Goal: Obtain resource: Download file/media

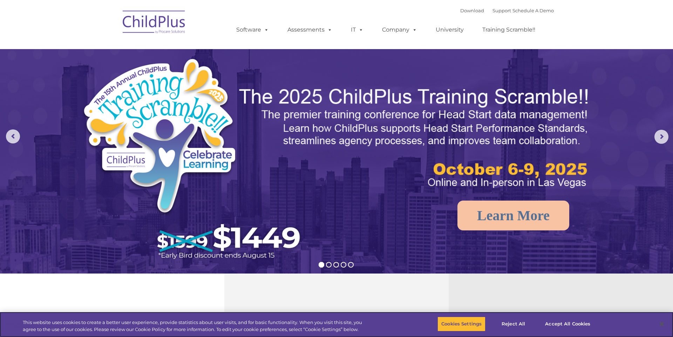
select select "MEDIUM"
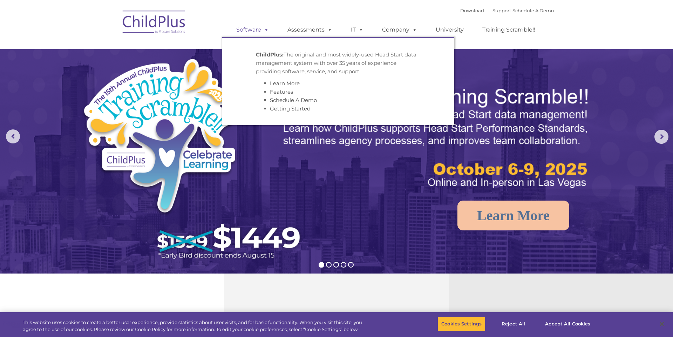
click at [256, 34] on link "Software" at bounding box center [252, 30] width 47 height 14
click at [261, 32] on link "Software" at bounding box center [252, 30] width 47 height 14
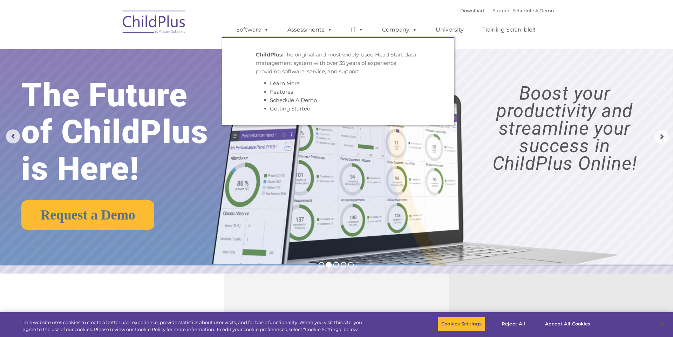
click at [274, 71] on p "ChildPlus: The original and most widely-used Head Start data management system …" at bounding box center [338, 62] width 165 height 25
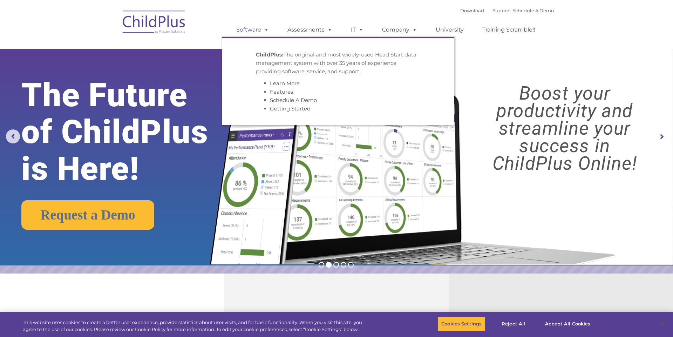
click at [266, 32] on span at bounding box center [265, 29] width 8 height 7
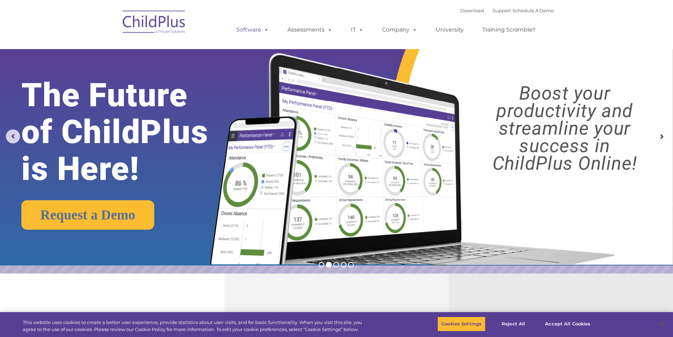
click at [266, 32] on span at bounding box center [265, 29] width 8 height 7
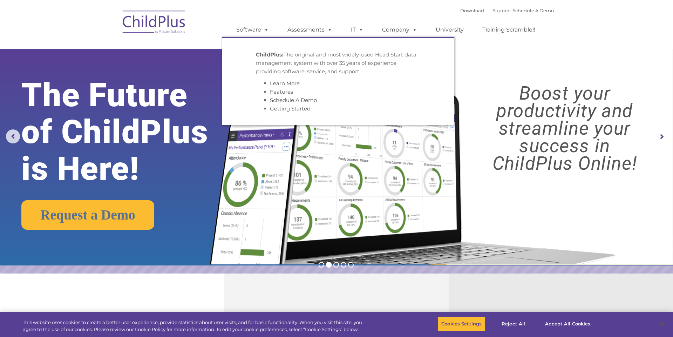
click at [266, 48] on li "ChildPlus: The original and most widely-used Head Start data management system …" at bounding box center [338, 81] width 175 height 73
click at [288, 111] on link "Getting Started" at bounding box center [290, 108] width 41 height 7
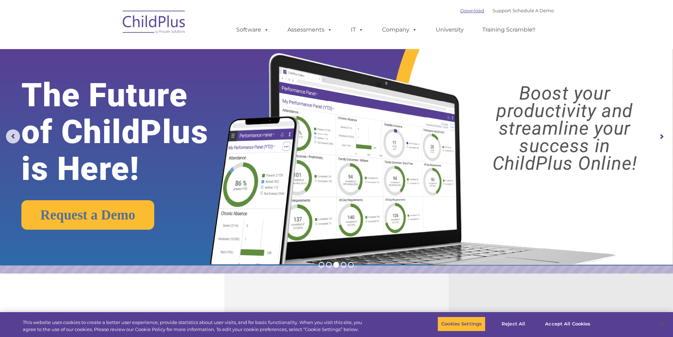
click at [464, 11] on link "Download" at bounding box center [472, 11] width 24 height 6
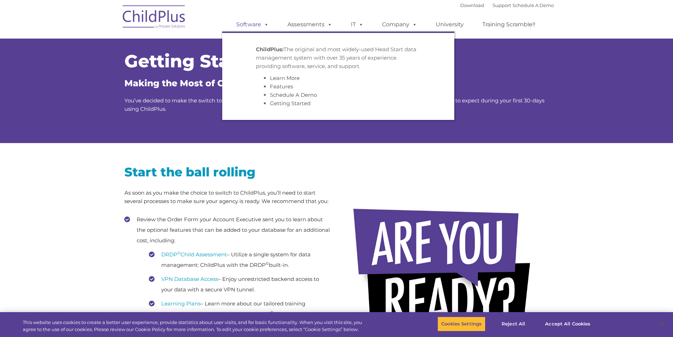
click at [261, 22] on span at bounding box center [265, 24] width 8 height 7
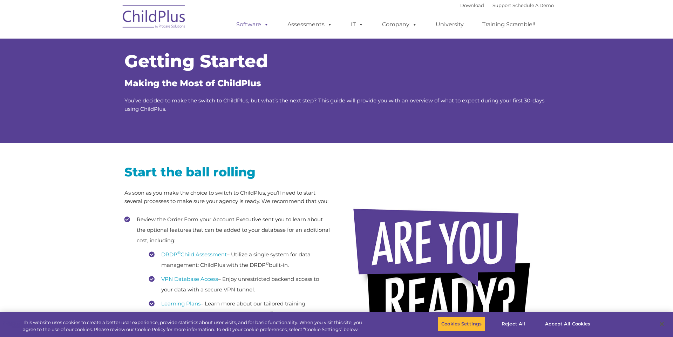
click at [261, 22] on span at bounding box center [265, 24] width 8 height 7
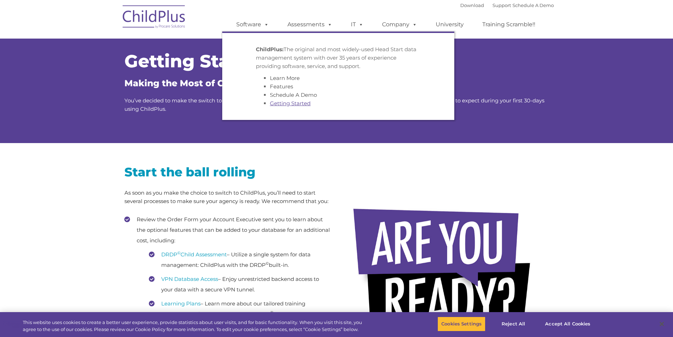
click at [283, 104] on link "Getting Started" at bounding box center [290, 103] width 41 height 7
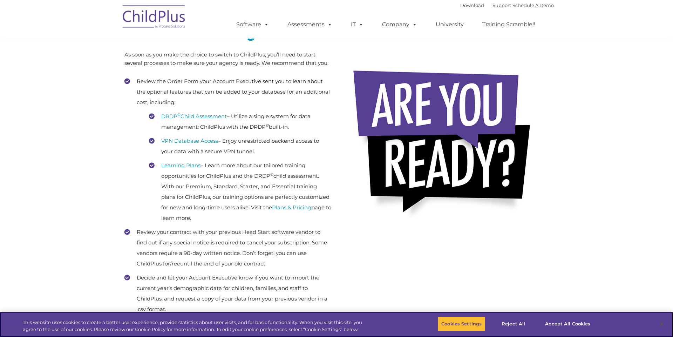
scroll to position [140, 0]
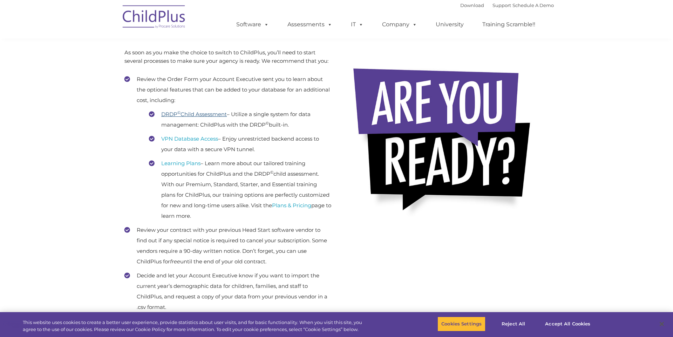
click at [227, 115] on link "DRDP © Child Assessment" at bounding box center [194, 114] width 66 height 7
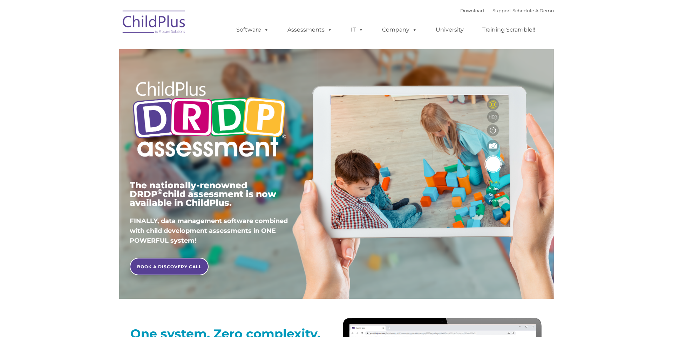
type input ""
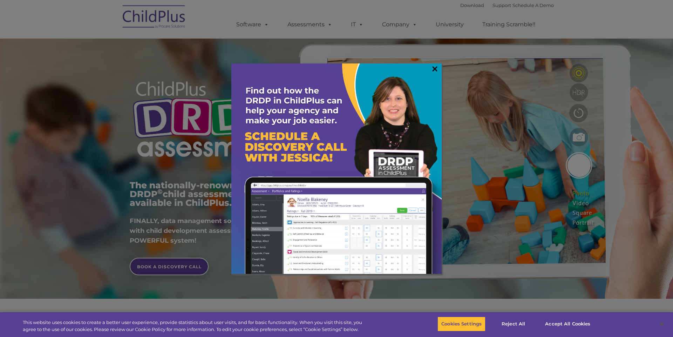
click at [432, 71] on link "×" at bounding box center [435, 68] width 8 height 7
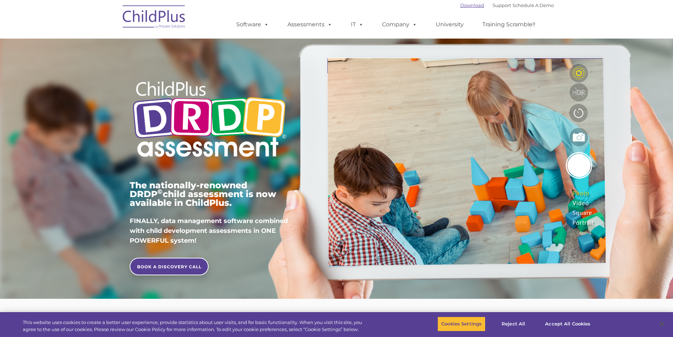
click at [463, 6] on link "Download" at bounding box center [472, 5] width 24 height 6
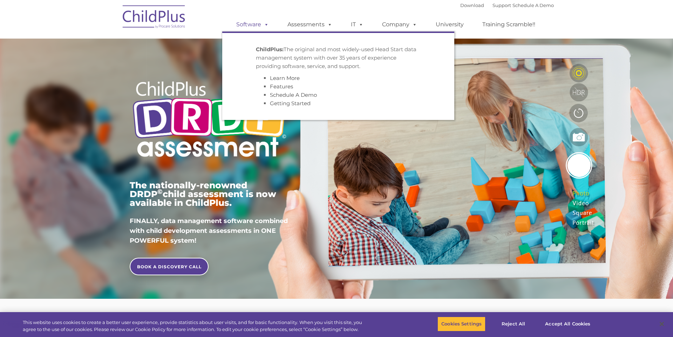
click at [272, 28] on link "Software" at bounding box center [252, 25] width 47 height 14
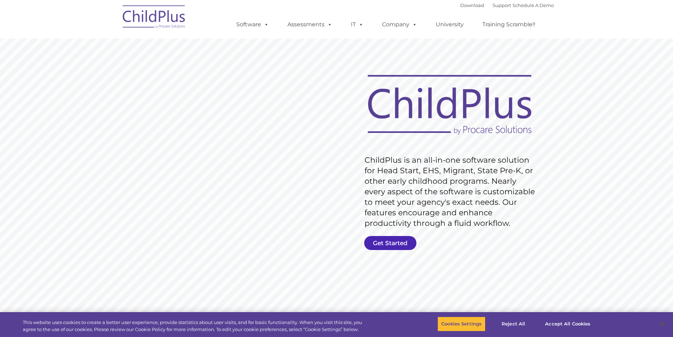
click at [381, 242] on link "Get Started" at bounding box center [390, 243] width 52 height 14
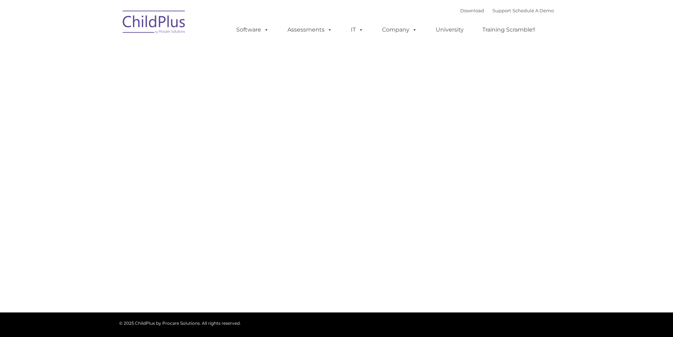
type input ""
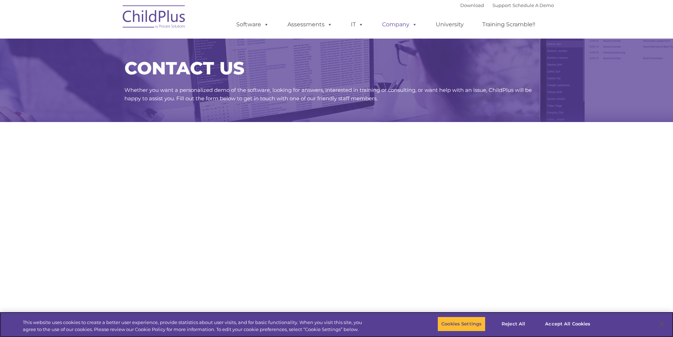
select select "MEDIUM"
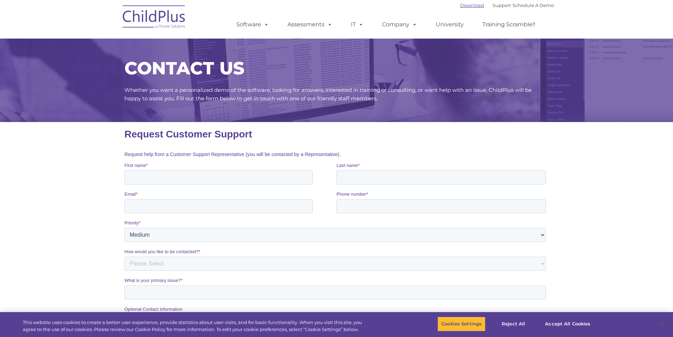
click at [460, 4] on link "Download" at bounding box center [472, 5] width 24 height 6
click at [460, 10] on div "Download Support | Schedule A Demo " at bounding box center [507, 5] width 94 height 11
click at [460, 8] on div "Download Support | Schedule A Demo " at bounding box center [507, 5] width 94 height 11
click at [460, 4] on link "Download" at bounding box center [472, 5] width 24 height 6
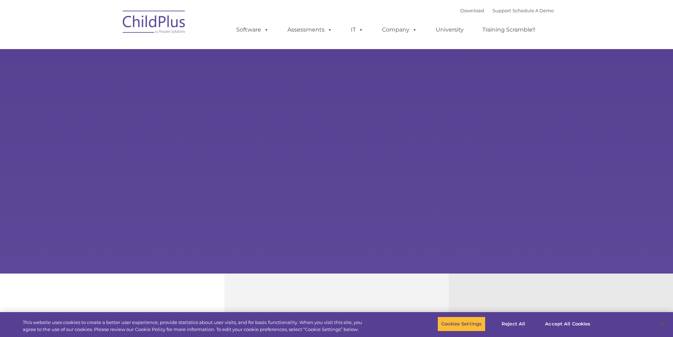
type input ""
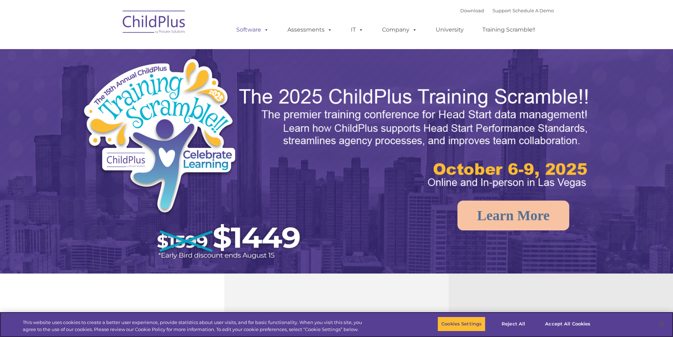
select select "MEDIUM"
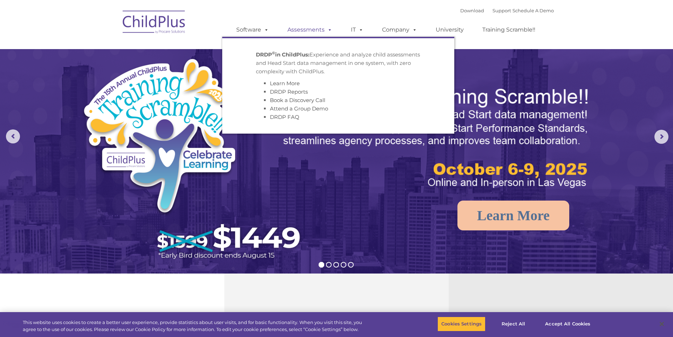
click at [317, 35] on link "Assessments" at bounding box center [310, 30] width 59 height 14
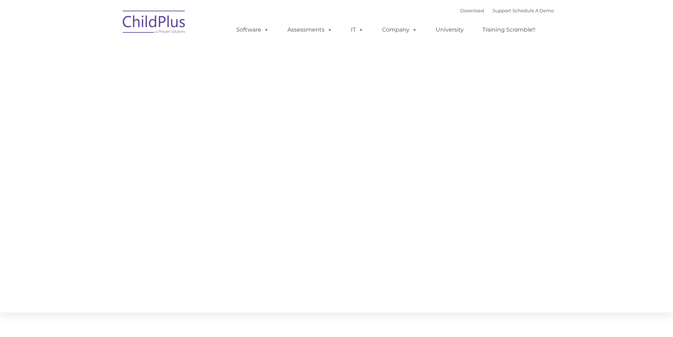
type input ""
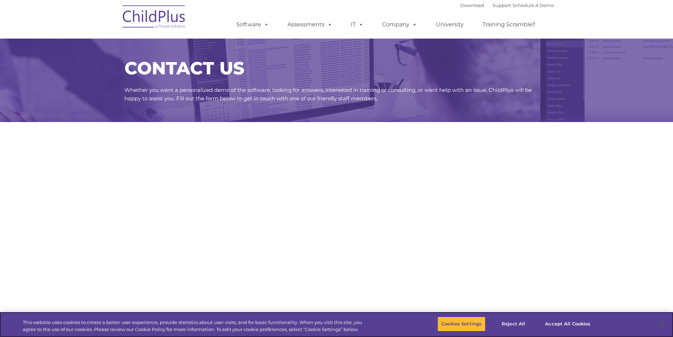
select select "MEDIUM"
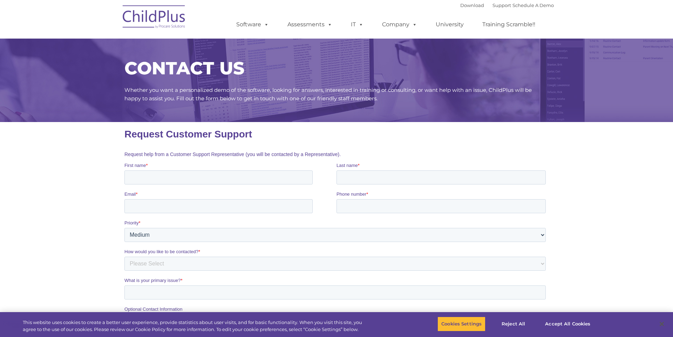
click at [460, 8] on div "Download Support | Schedule A Demo " at bounding box center [507, 5] width 94 height 11
click at [460, 8] on link "Download" at bounding box center [472, 5] width 24 height 6
click at [460, 5] on link "Download" at bounding box center [472, 5] width 24 height 6
